Goal: Transaction & Acquisition: Subscribe to service/newsletter

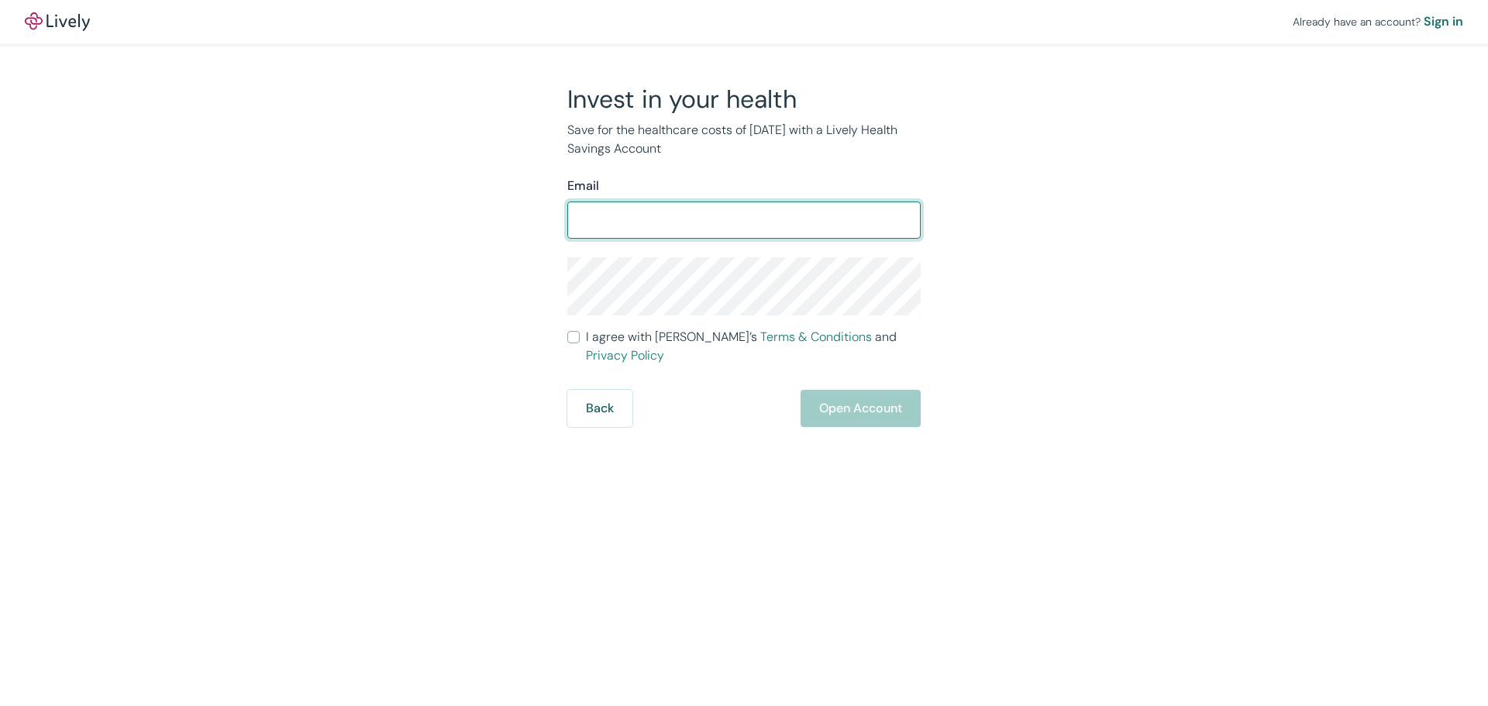
click at [714, 229] on input "Email" at bounding box center [744, 220] width 354 height 31
type input "john.eiduk@gmail.com"
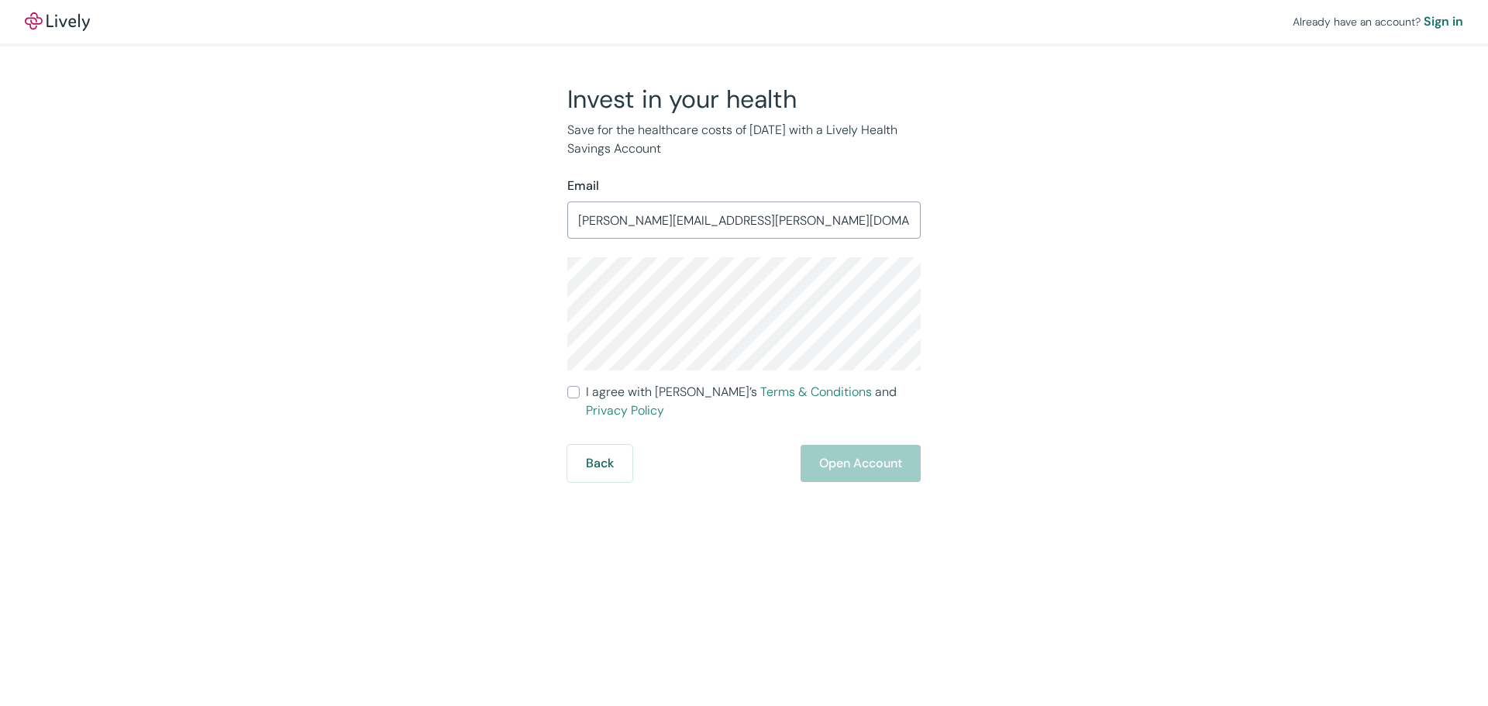
click at [574, 387] on input "I agree with Lively’s Terms & Conditions and Privacy Policy" at bounding box center [573, 392] width 12 height 12
checkbox input "true"
click at [838, 445] on button "Open Account" at bounding box center [861, 463] width 120 height 37
